Goal: Check status: Check status

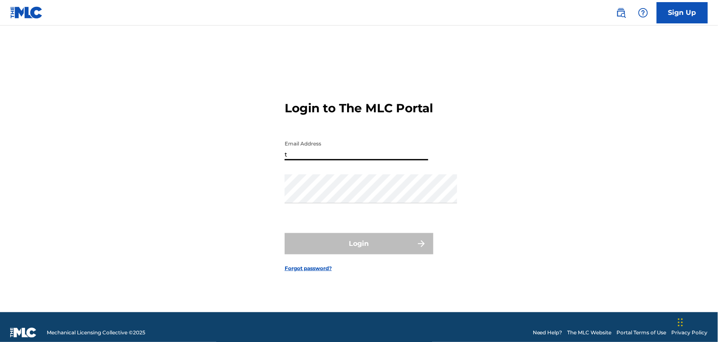
type input "[EMAIL_ADDRESS][DOMAIN_NAME]"
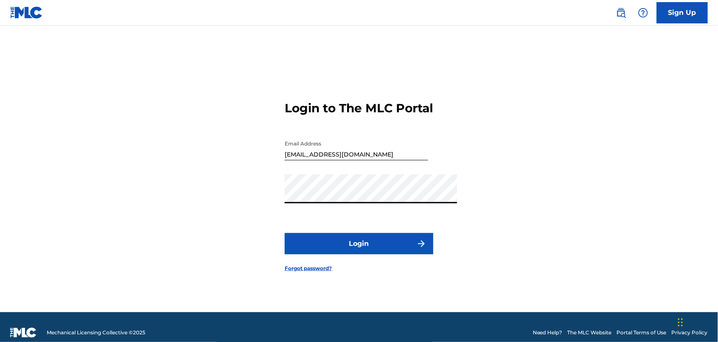
click at [358, 254] on button "Login" at bounding box center [359, 243] width 149 height 21
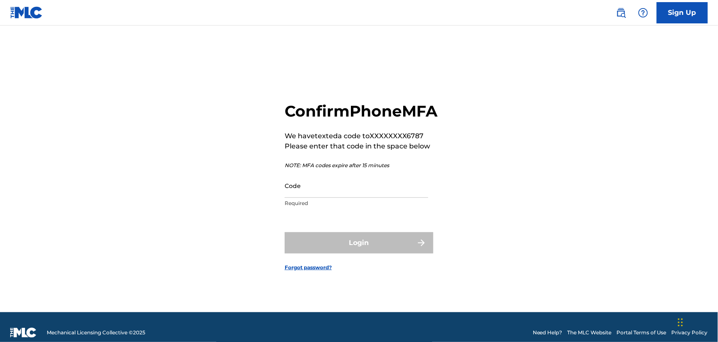
click at [325, 190] on input "Code" at bounding box center [357, 185] width 144 height 24
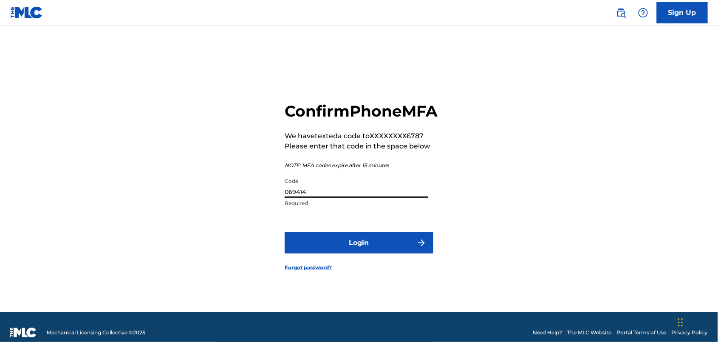
type input "069414"
click at [356, 253] on button "Login" at bounding box center [359, 242] width 149 height 21
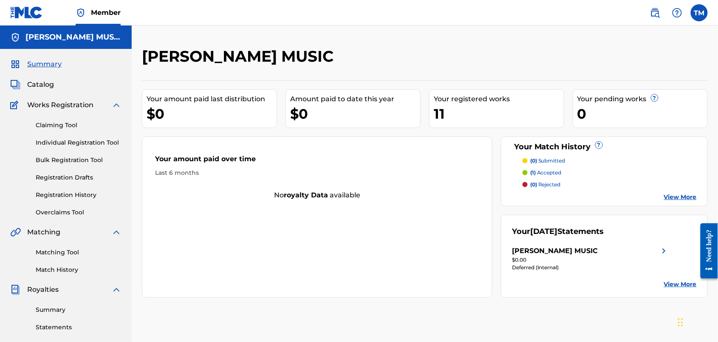
click at [46, 90] on span "Catalog" at bounding box center [40, 85] width 27 height 10
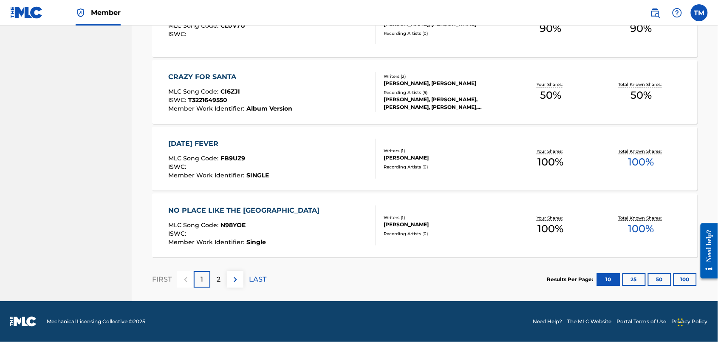
scroll to position [655, 0]
click at [221, 284] on p "2" at bounding box center [219, 279] width 4 height 10
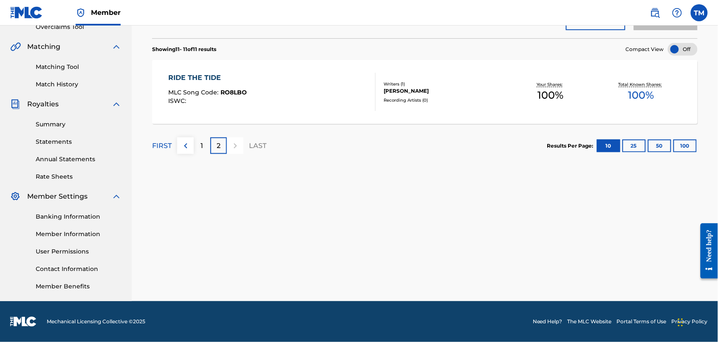
scroll to position [204, 0]
click at [72, 89] on link "Match History" at bounding box center [79, 84] width 86 height 9
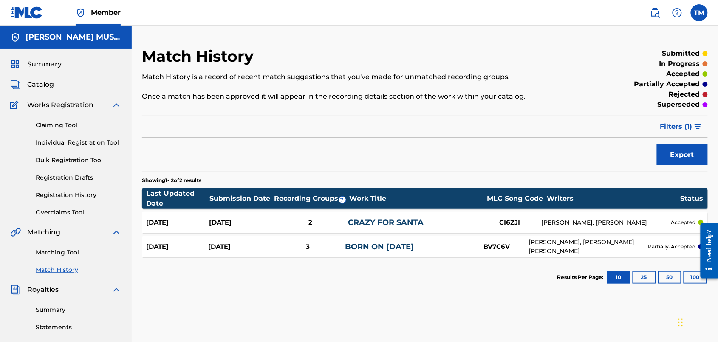
click at [82, 199] on link "Registration History" at bounding box center [79, 194] width 86 height 9
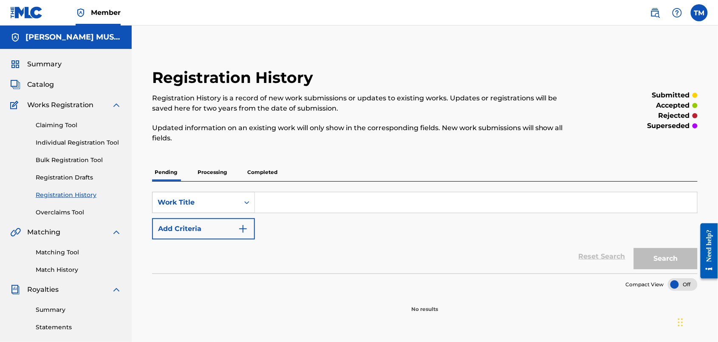
click at [280, 181] on p "Completed" at bounding box center [262, 172] width 35 height 18
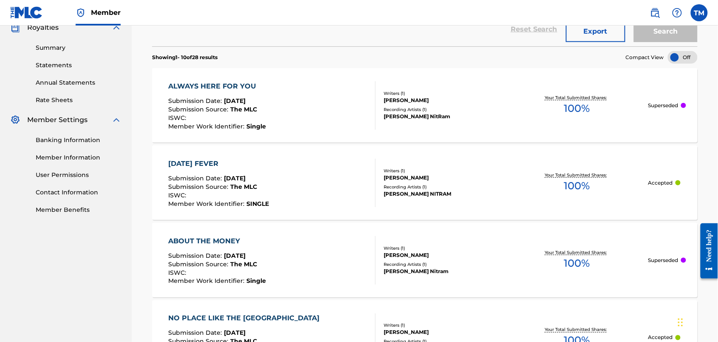
scroll to position [261, 0]
click at [240, 92] on div "ALWAYS HERE FOR YOU" at bounding box center [218, 87] width 98 height 10
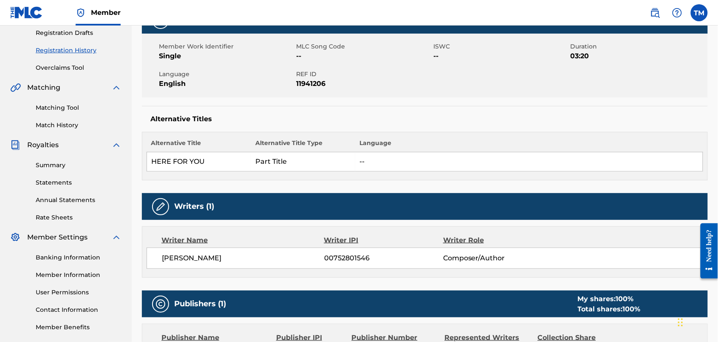
scroll to position [143, 0]
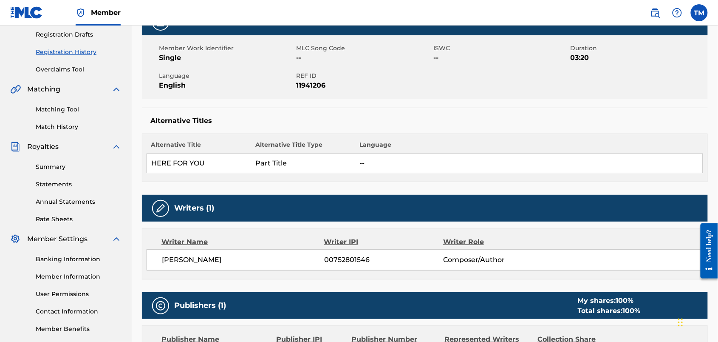
click at [75, 57] on link "Registration History" at bounding box center [79, 52] width 86 height 9
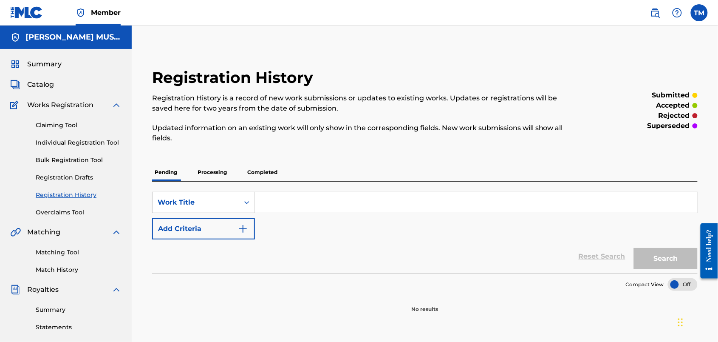
click at [280, 181] on p "Completed" at bounding box center [262, 172] width 35 height 18
